Goal: Navigation & Orientation: Find specific page/section

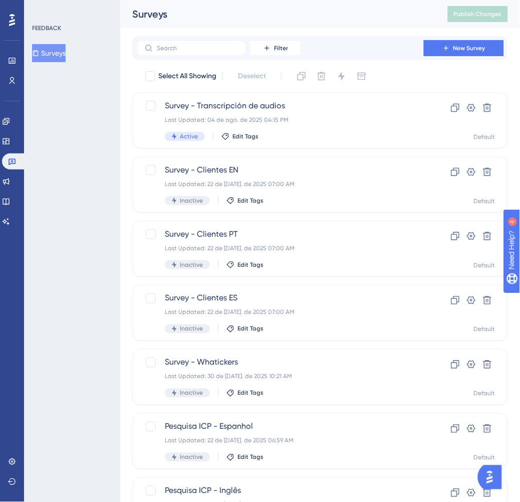
click at [79, 255] on div "FEEDBACK Surveys" at bounding box center [72, 251] width 96 height 502
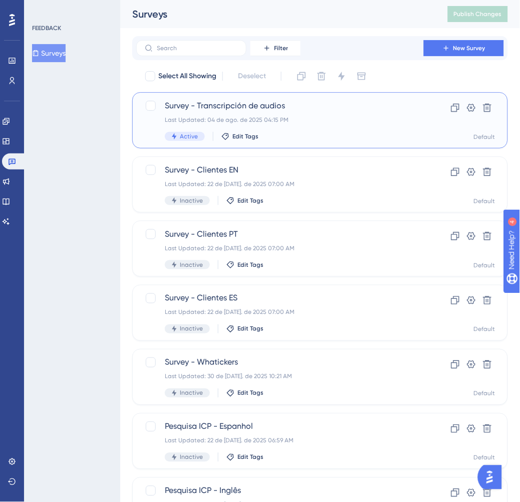
click at [356, 127] on div "Survey - Transcripción de audios Last Updated: 04 de ago. de 2025 04:15 PM Acti…" at bounding box center [280, 120] width 230 height 41
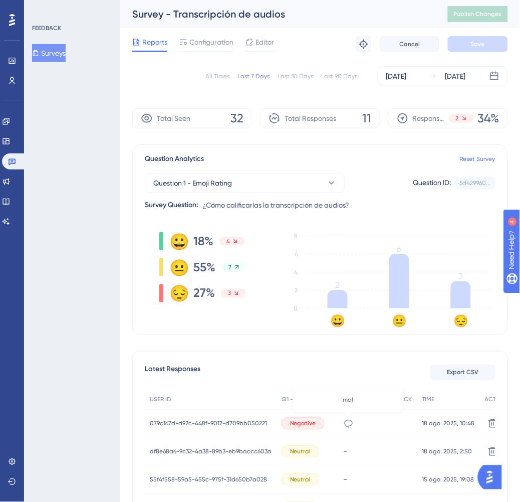
click at [348, 425] on icon at bounding box center [349, 423] width 10 height 10
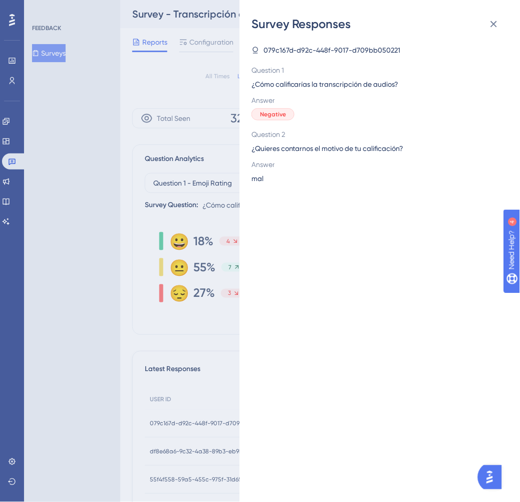
click at [208, 393] on div "Survey Responses 079c167d-d92c-448f-9017-d709bb050221 Question 1 ¿Cómo califica…" at bounding box center [260, 251] width 520 height 502
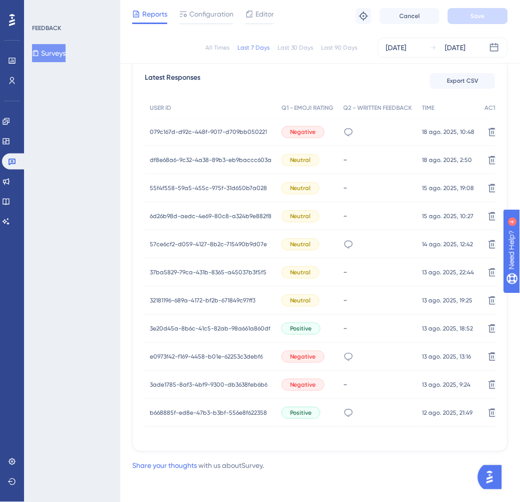
scroll to position [289, 0]
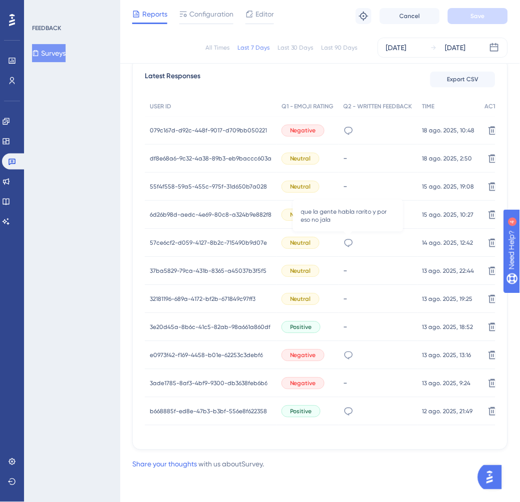
click at [350, 247] on icon at bounding box center [349, 243] width 10 height 10
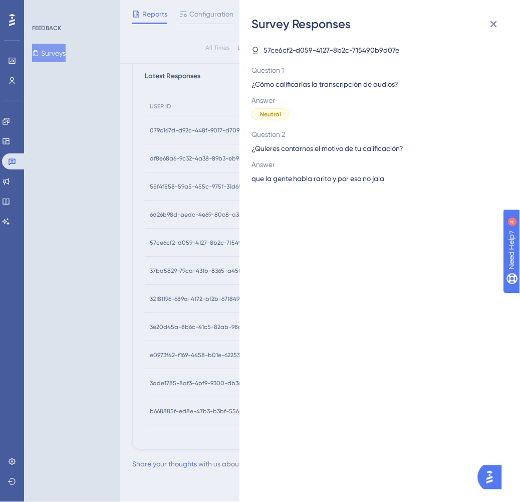
click at [157, 250] on div "Survey Responses 57ce6cf2-d059-4127-8b2c-715490b9d07e Question 1 ¿Cómo califica…" at bounding box center [260, 251] width 520 height 502
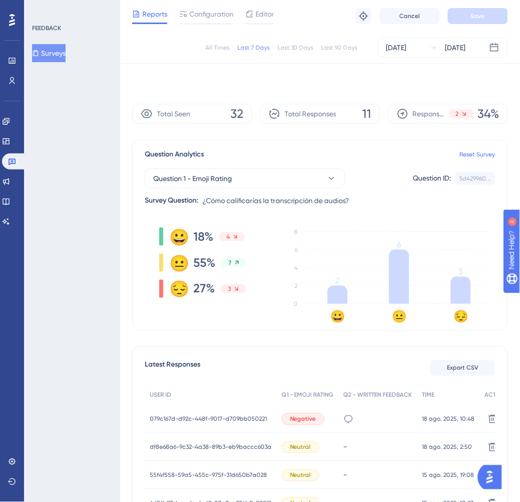
scroll to position [0, 0]
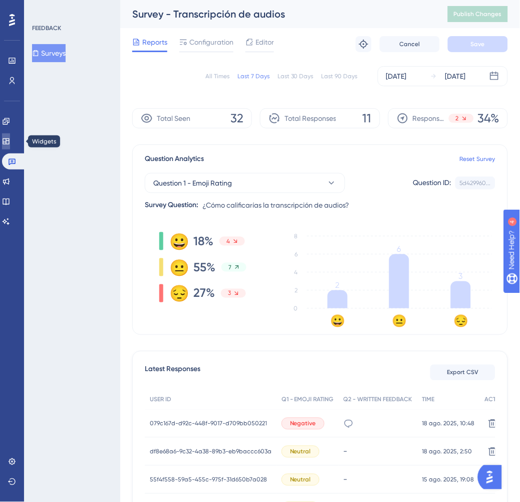
click at [10, 142] on link at bounding box center [6, 141] width 8 height 16
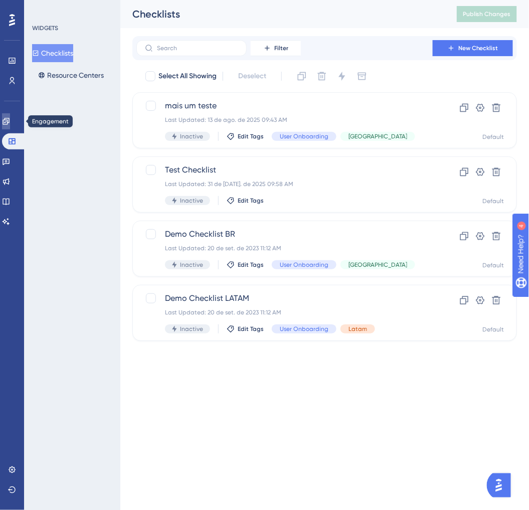
click at [10, 125] on link at bounding box center [6, 121] width 8 height 16
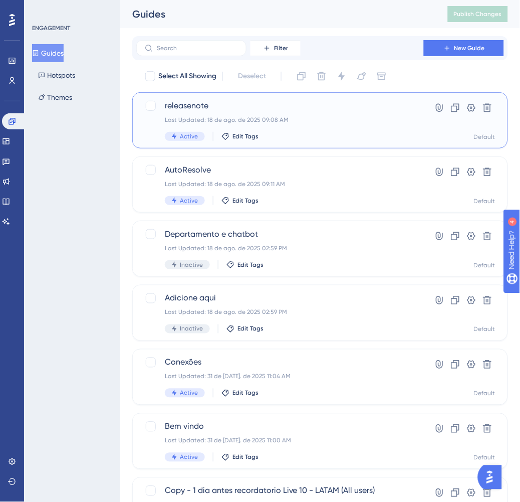
click at [302, 126] on div "releasenote Last Updated: 18 de ago. de 2025 09:08 AM Active Edit Tags" at bounding box center [280, 120] width 230 height 41
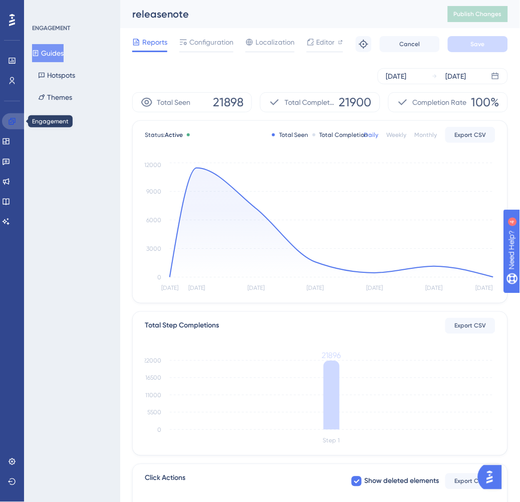
click at [8, 118] on icon at bounding box center [12, 121] width 8 height 8
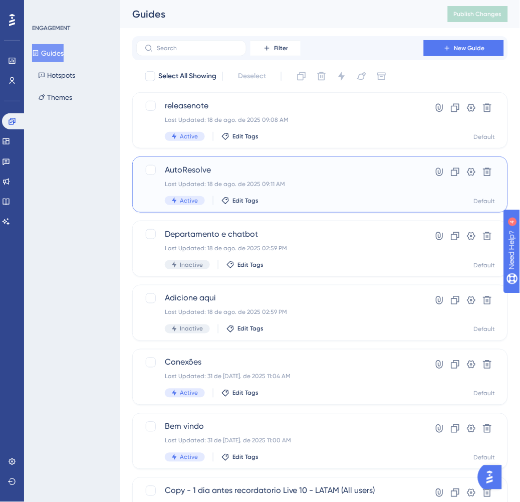
click at [333, 181] on div "Last Updated: 18 de ago. de 2025 09:11 AM" at bounding box center [280, 184] width 230 height 8
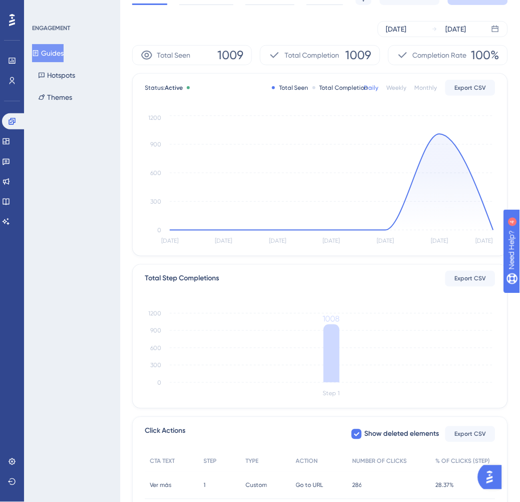
scroll to position [133, 0]
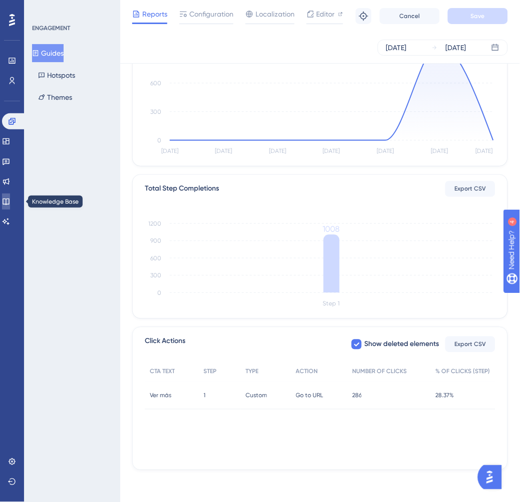
click at [10, 204] on link at bounding box center [6, 201] width 8 height 16
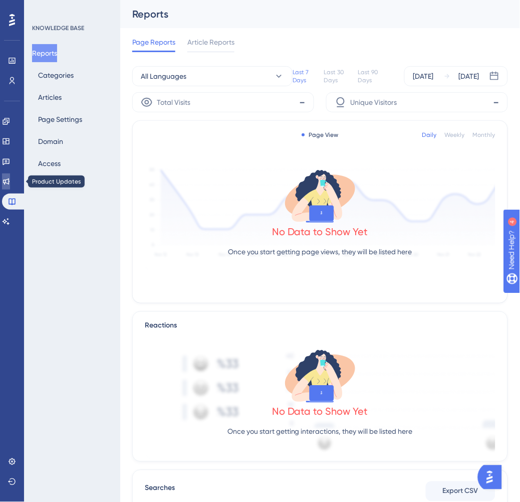
click at [10, 184] on icon at bounding box center [6, 181] width 8 height 8
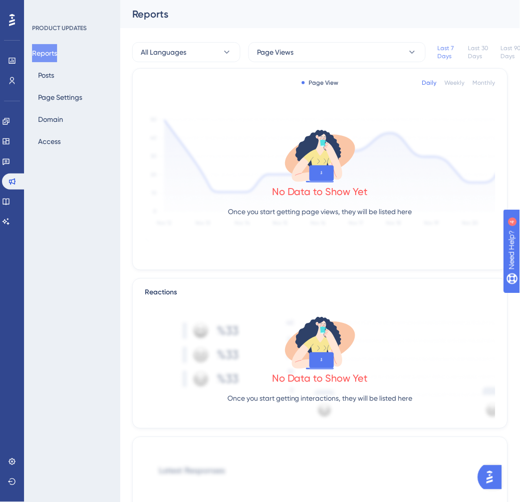
click at [16, 169] on div "Engagement Widgets Feedback Product Updates Knowledge Base AI Assistant" at bounding box center [12, 171] width 20 height 116
click at [10, 164] on link at bounding box center [6, 161] width 8 height 16
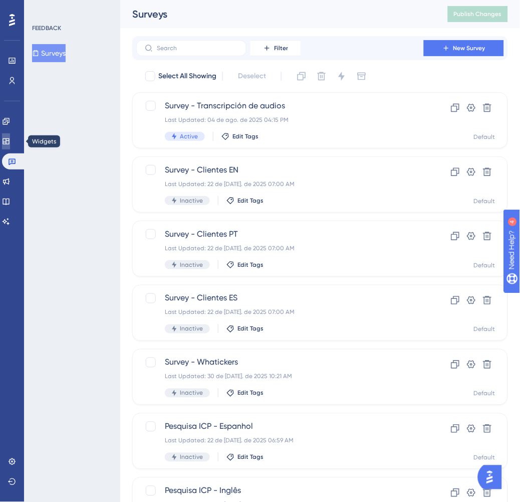
click at [9, 143] on icon at bounding box center [6, 141] width 7 height 6
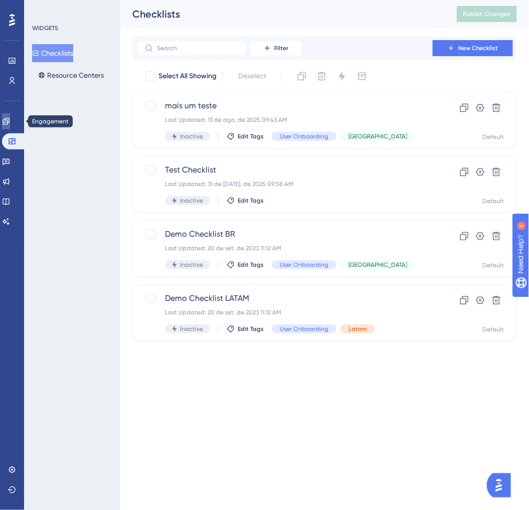
click at [10, 124] on icon at bounding box center [6, 121] width 8 height 8
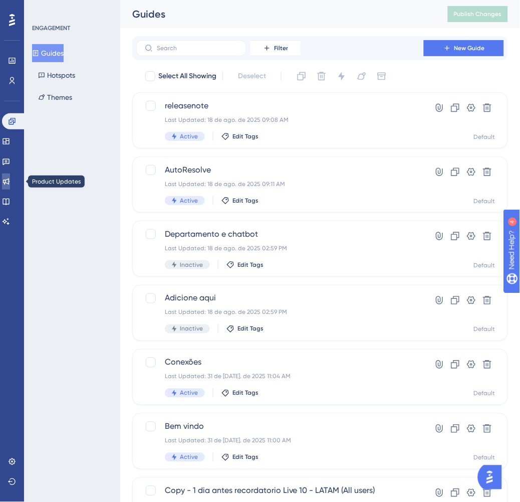
click at [9, 182] on icon at bounding box center [6, 181] width 7 height 7
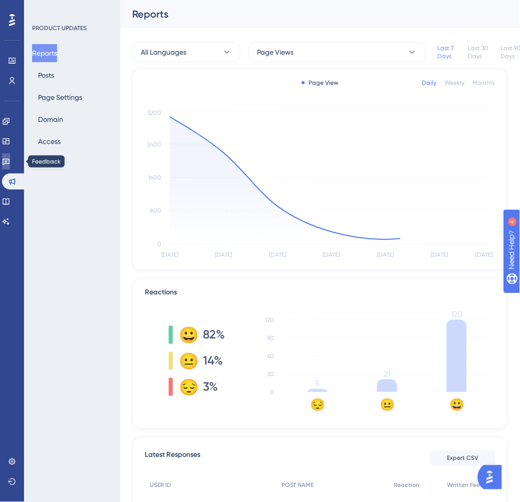
click at [10, 161] on icon at bounding box center [6, 161] width 8 height 8
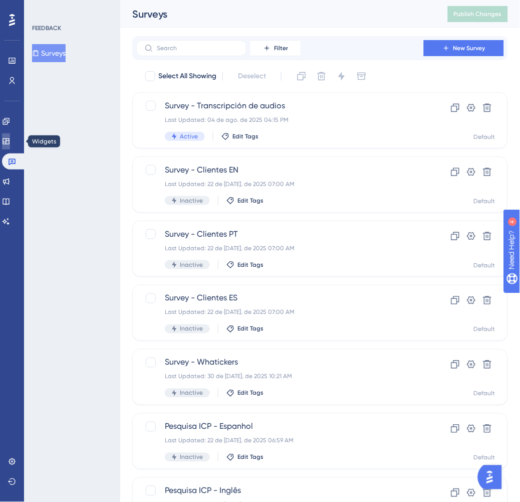
click at [10, 141] on link at bounding box center [6, 141] width 8 height 16
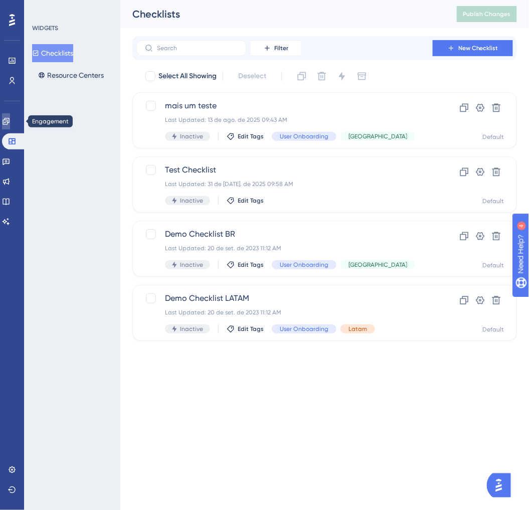
click at [10, 114] on link at bounding box center [6, 121] width 8 height 16
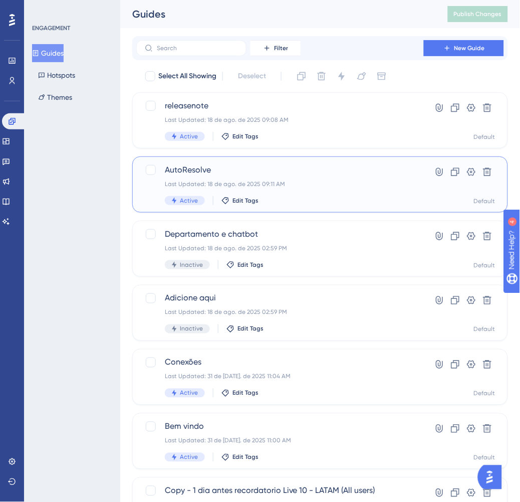
click at [363, 177] on div "AutoResolve Last Updated: 18 de ago. de 2025 09:11 AM Active Edit Tags" at bounding box center [280, 184] width 230 height 41
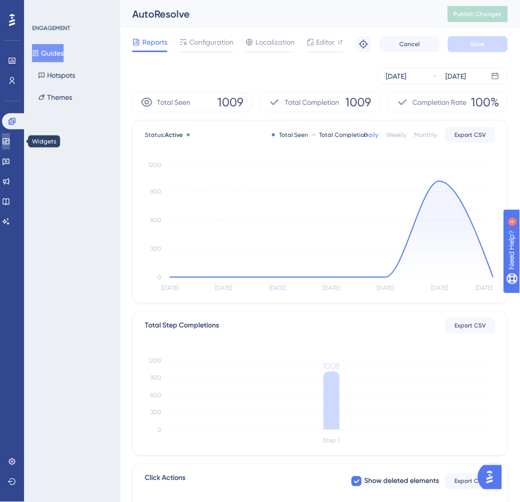
click at [10, 141] on link at bounding box center [6, 141] width 8 height 16
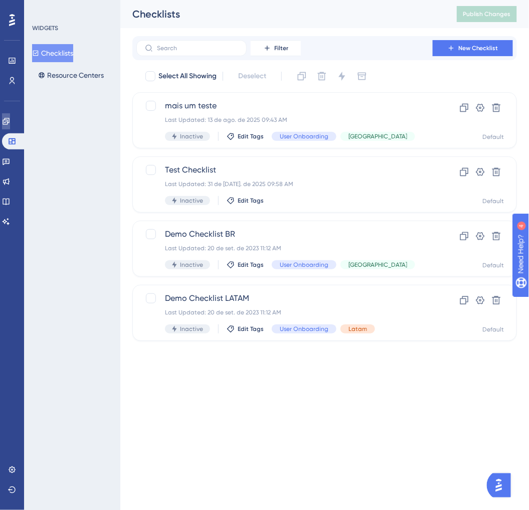
click at [10, 123] on icon at bounding box center [6, 121] width 8 height 8
